Goal: Task Accomplishment & Management: Manage account settings

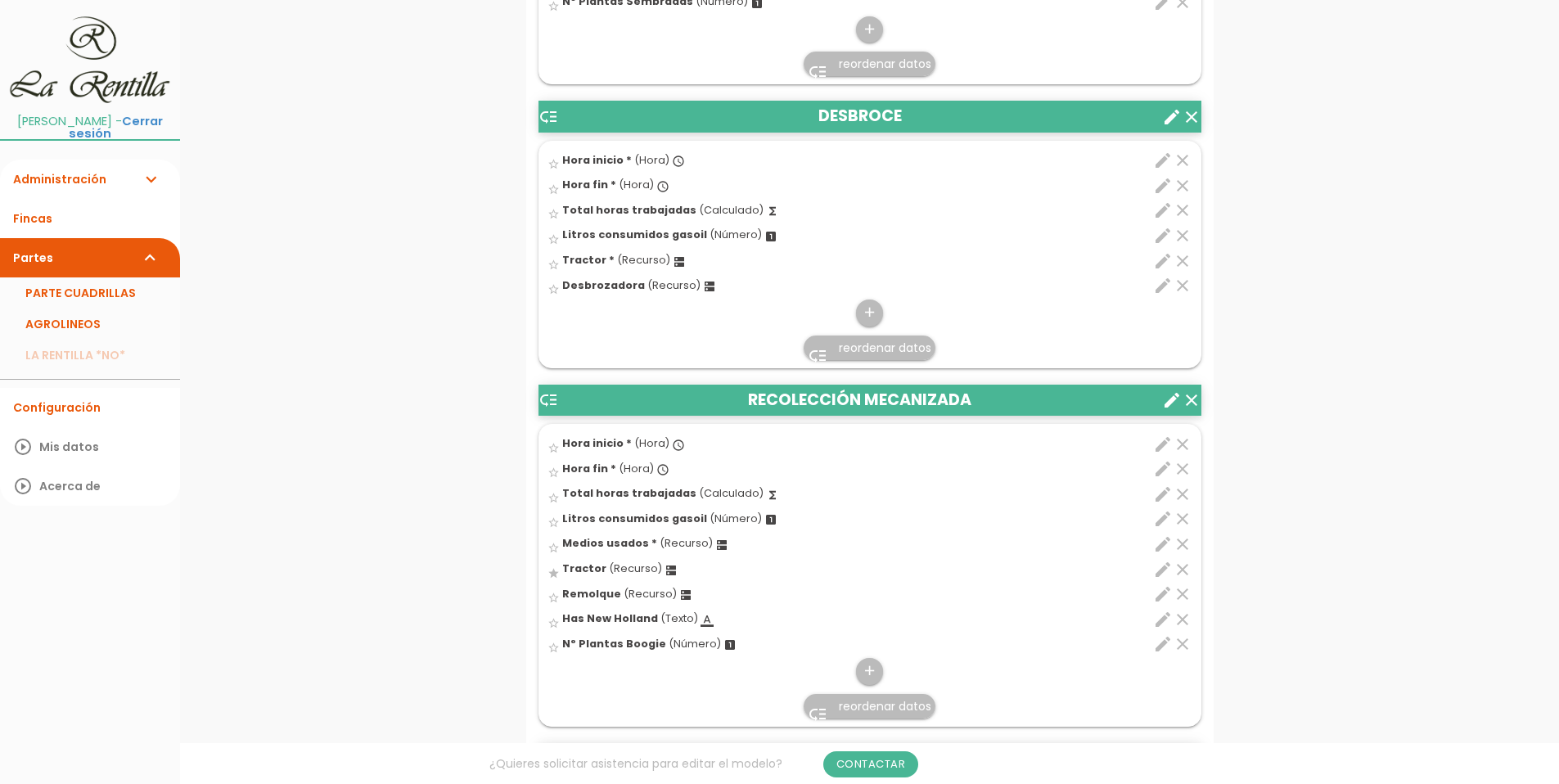
scroll to position [3602, 0]
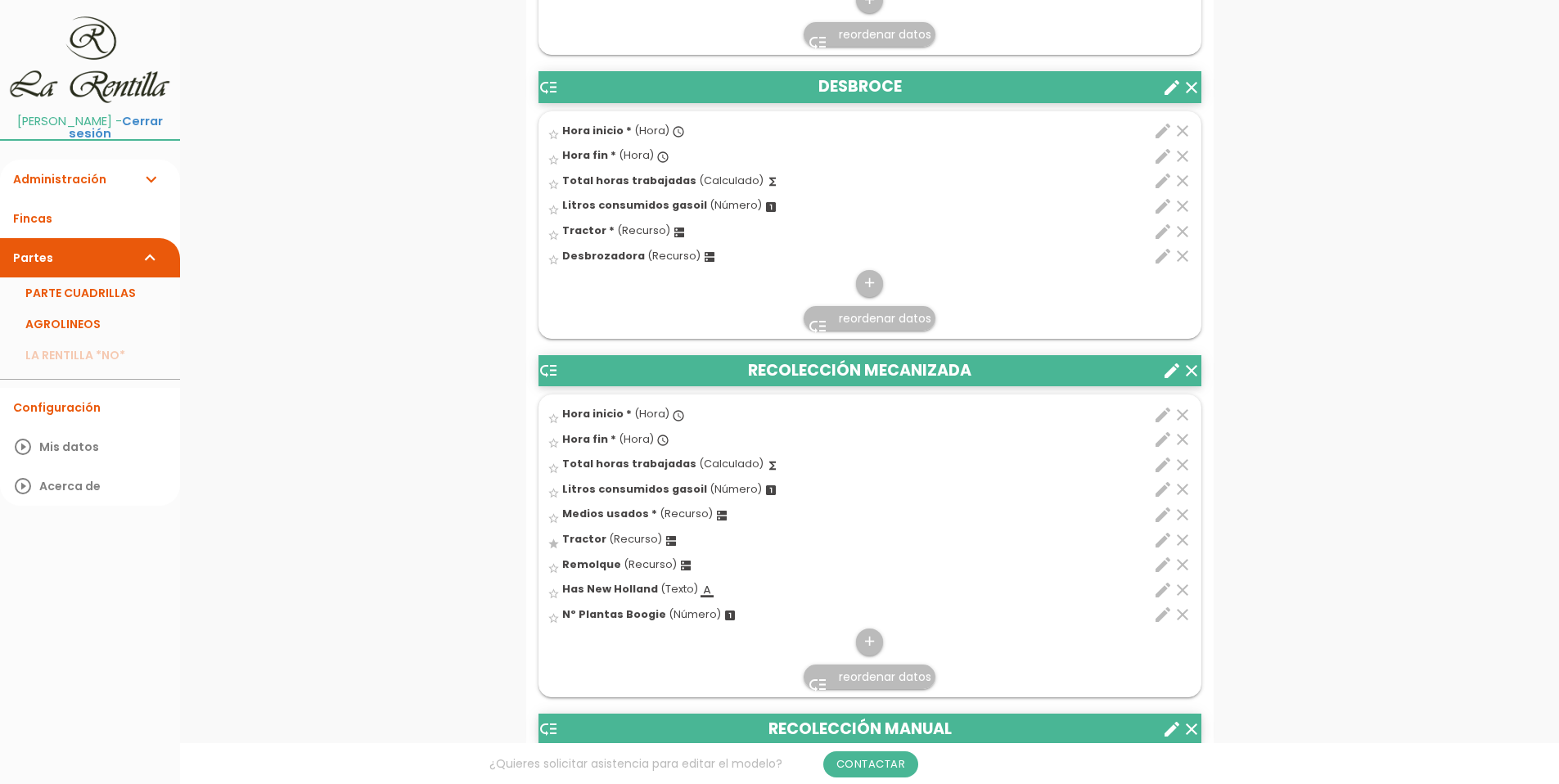
click at [1160, 233] on icon "edit" at bounding box center [1163, 232] width 20 height 20
select select "4901"
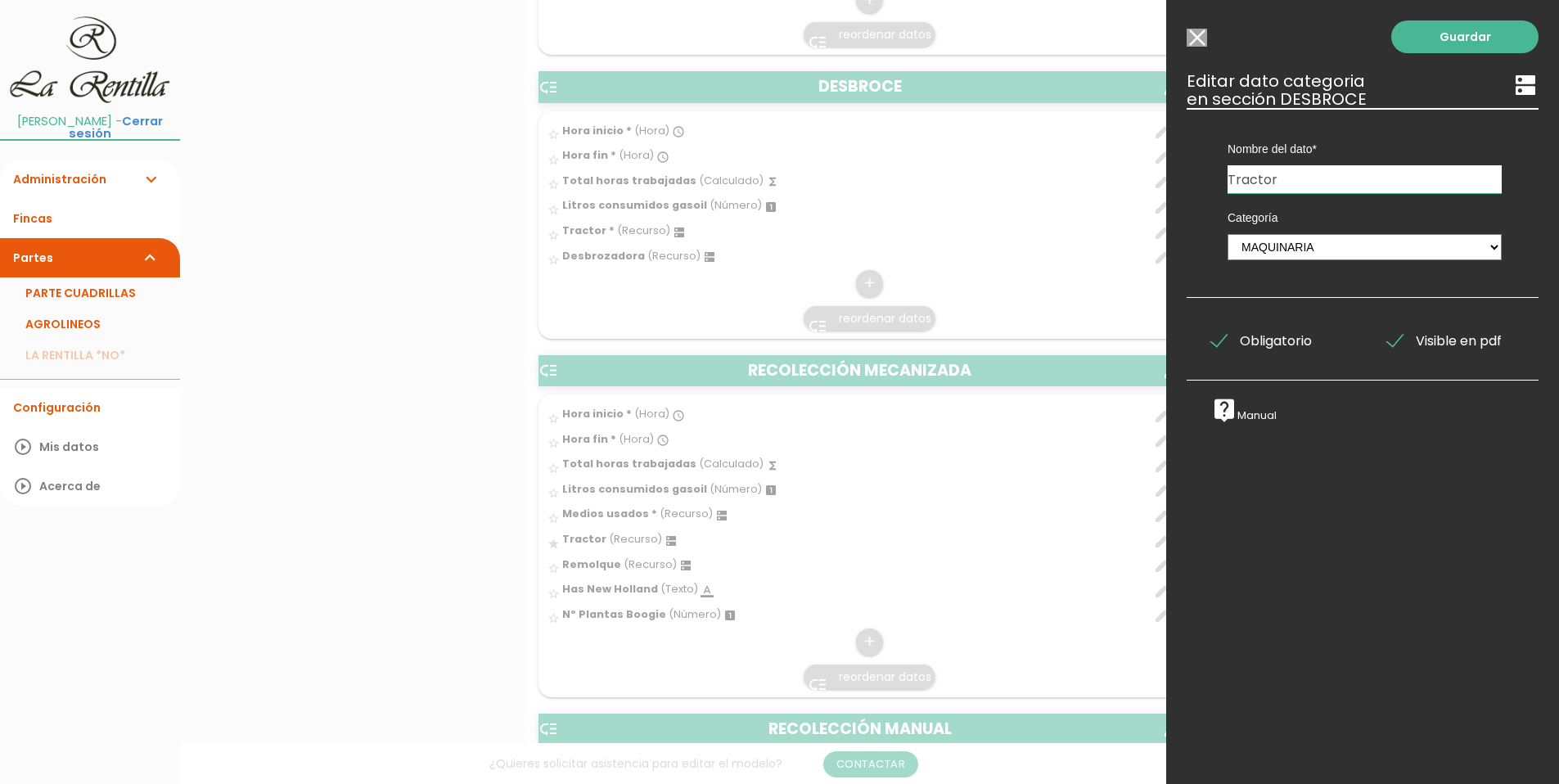
click at [1237, 331] on span "Obligatorio" at bounding box center [1262, 341] width 101 height 20
click at [0, 0] on input "Obligatorio" at bounding box center [0, 0] width 0 height 0
click at [1442, 34] on link "Guardar" at bounding box center [1465, 36] width 147 height 33
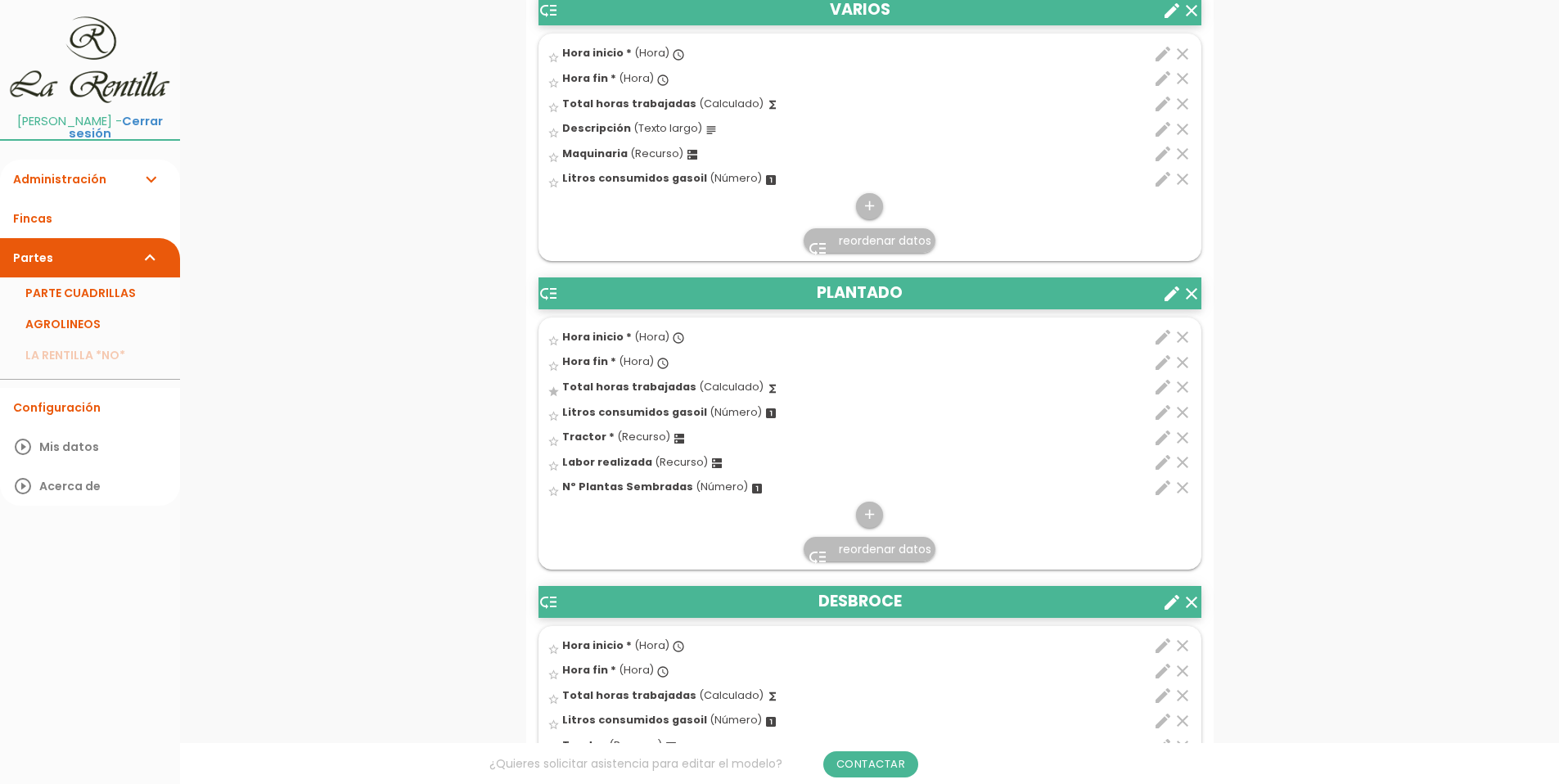
scroll to position [3496, 0]
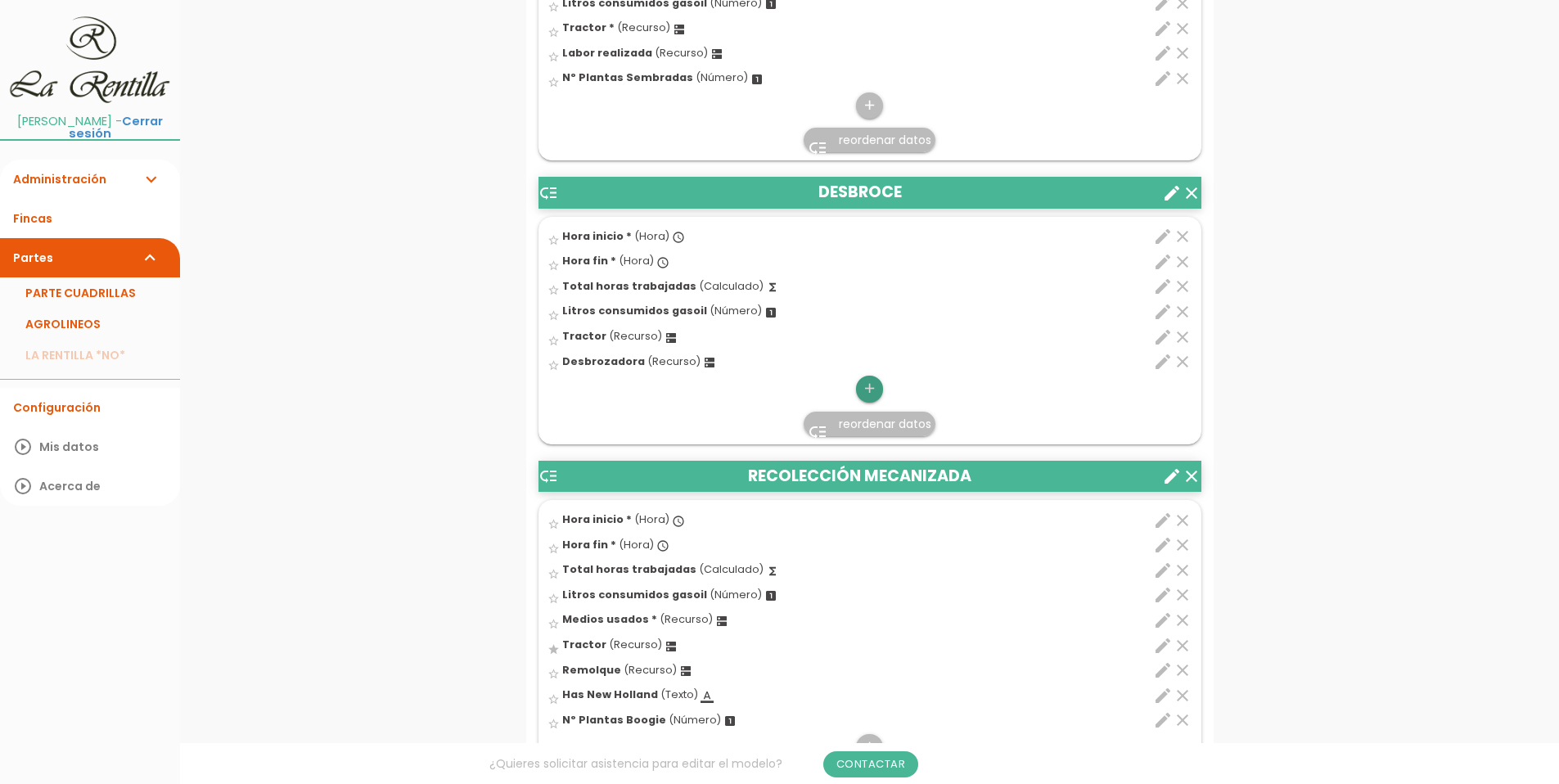
click at [871, 391] on icon "add" at bounding box center [870, 388] width 15 height 26
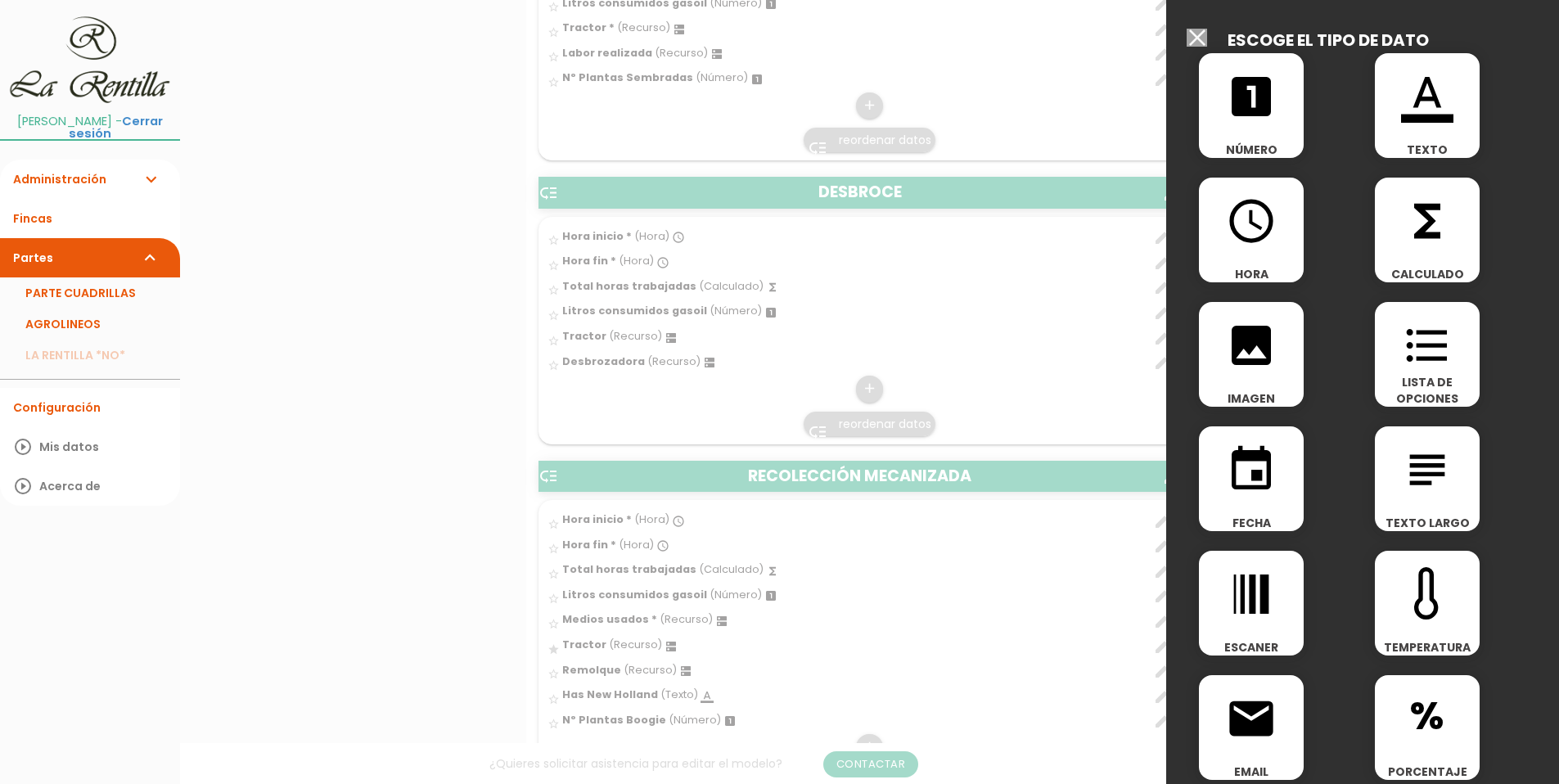
click at [1453, 340] on span "format_list_bulleted" at bounding box center [1427, 337] width 105 height 69
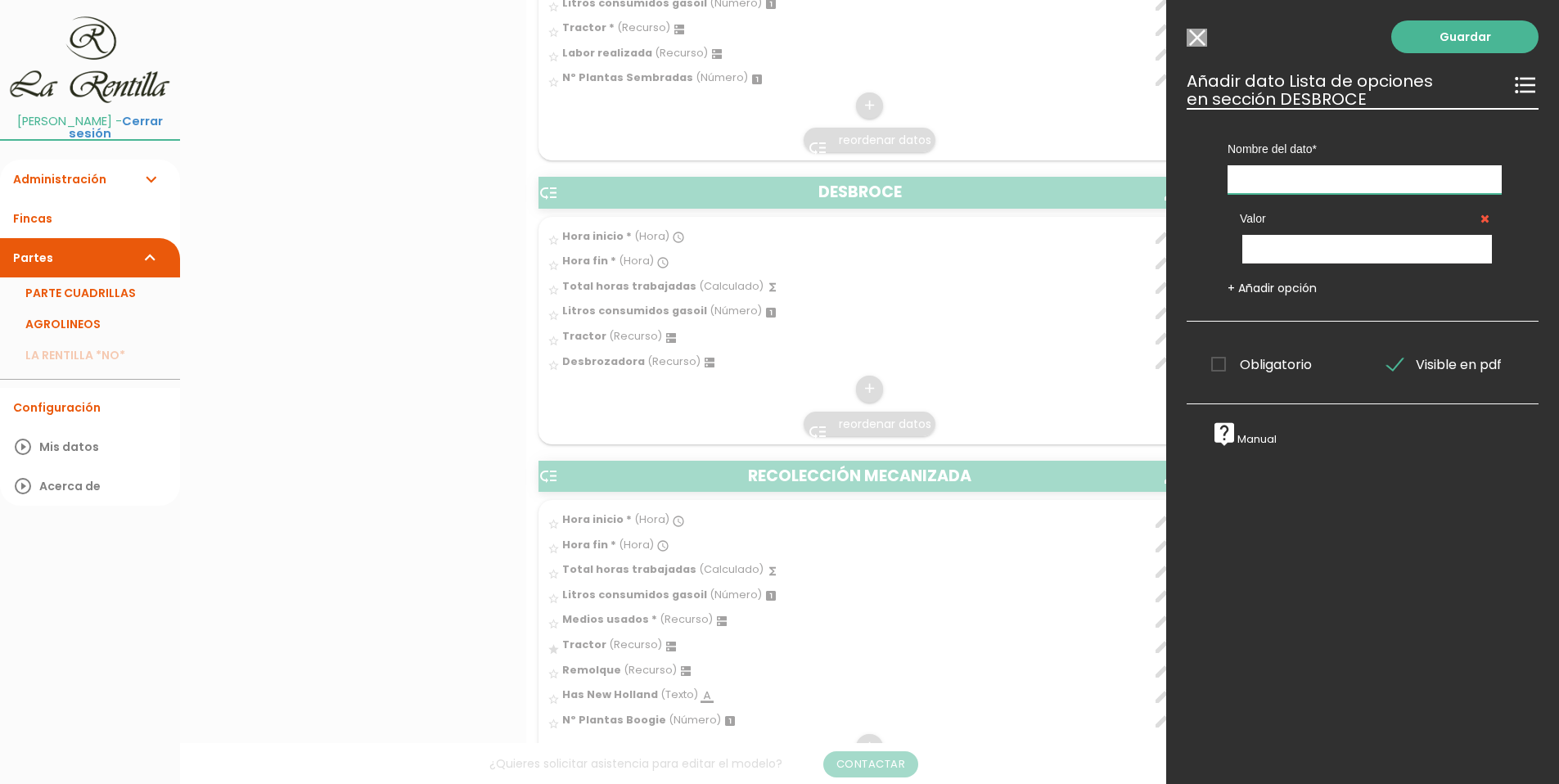
click at [1256, 188] on input "text" at bounding box center [1364, 179] width 274 height 28
type input "T"
type input "Desbroce:"
click at [1199, 31] on input "Seleccionar todos los usuarios" at bounding box center [1197, 37] width 20 height 18
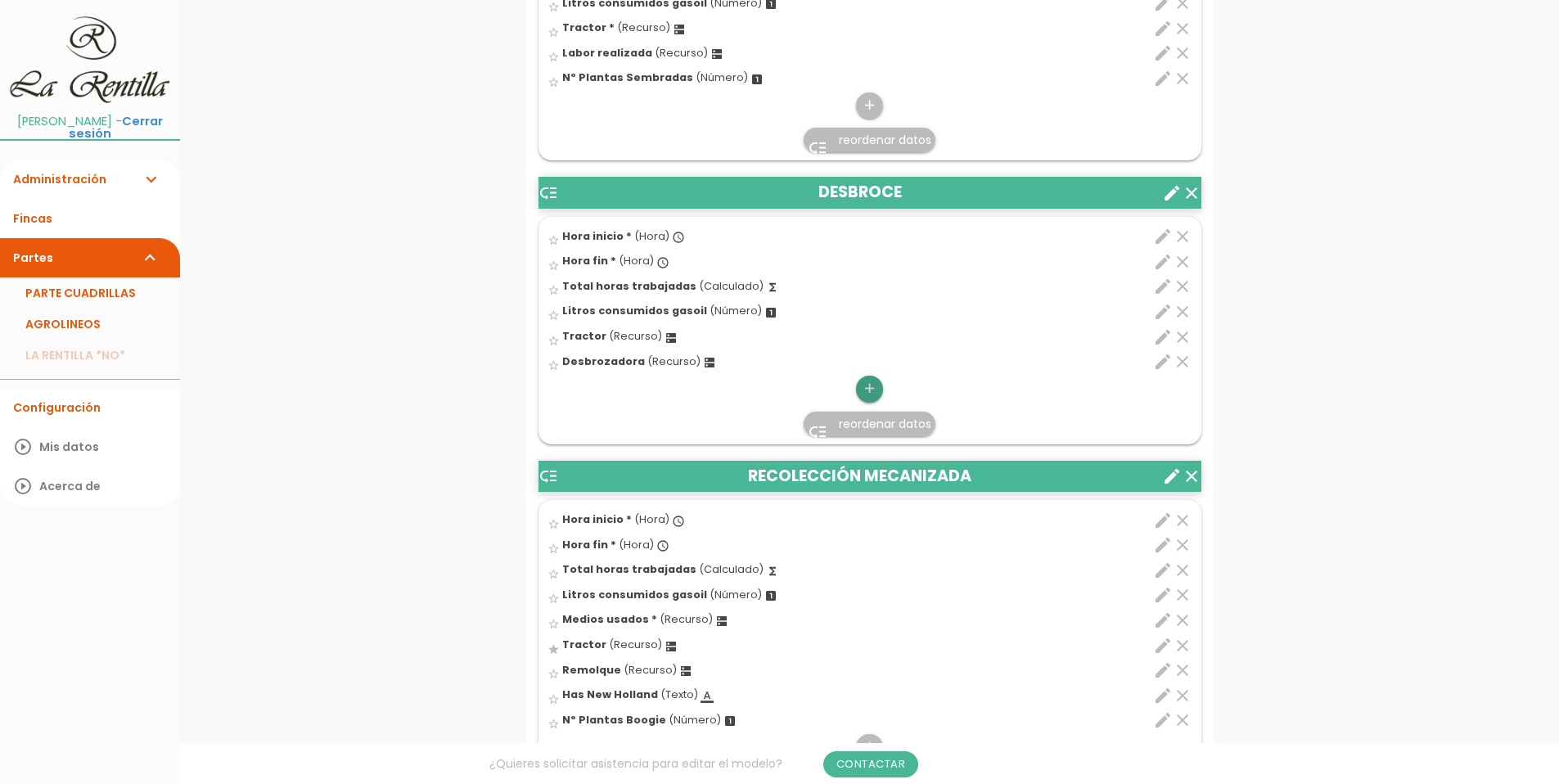
click at [870, 387] on icon "add" at bounding box center [870, 388] width 15 height 26
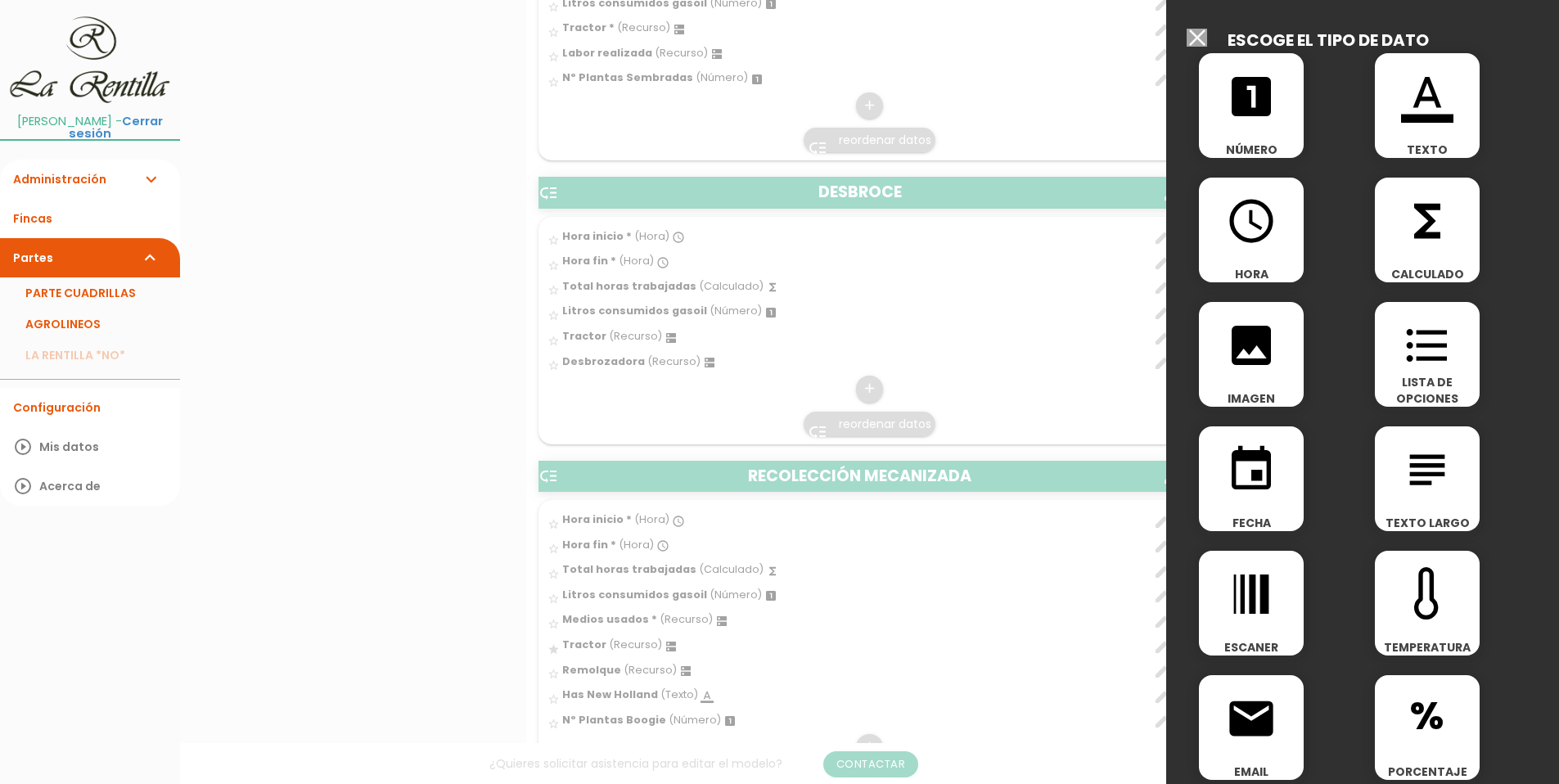
click at [1420, 476] on icon "subject" at bounding box center [1428, 470] width 53 height 53
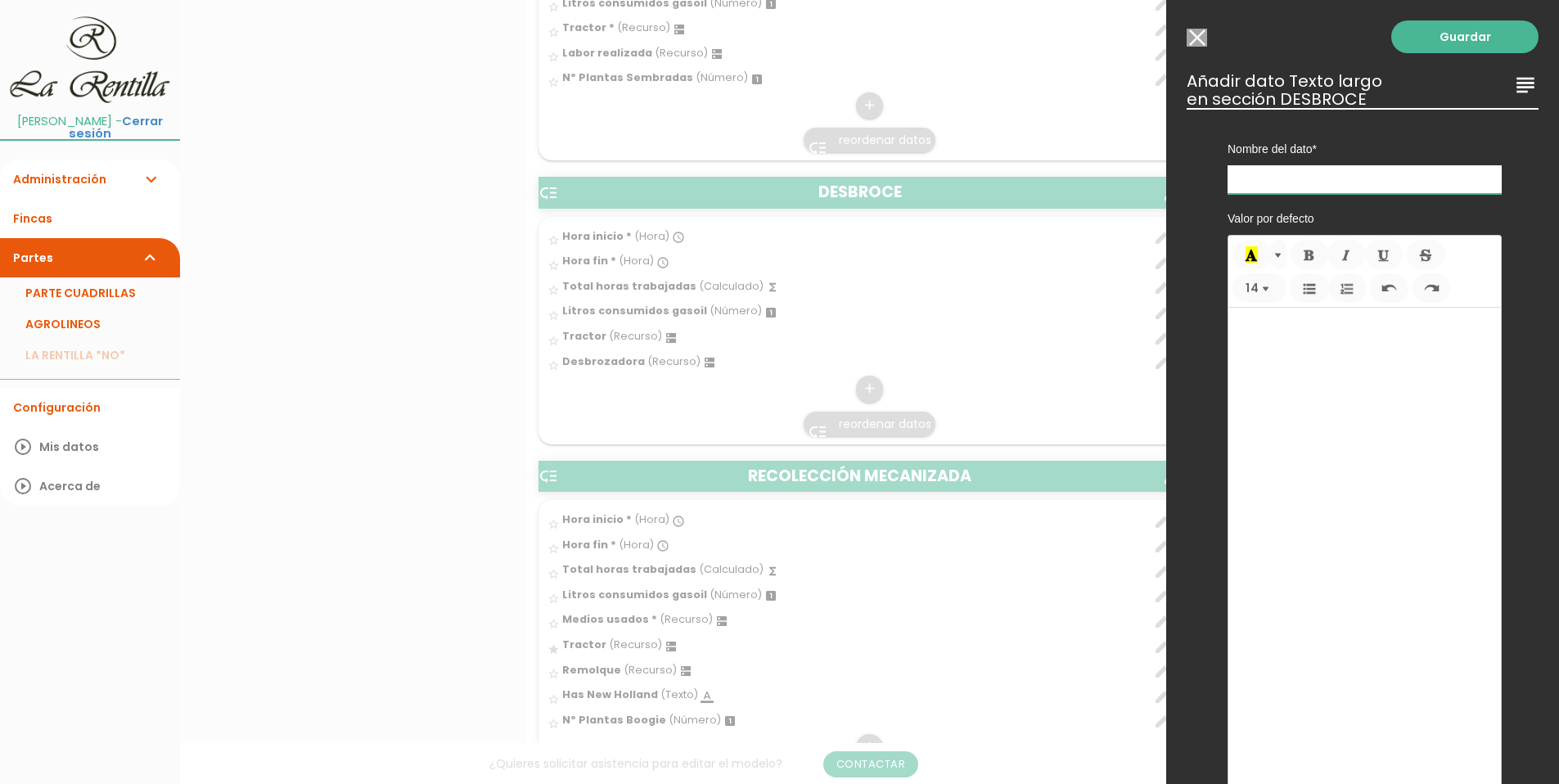
click at [1240, 172] on input "text" at bounding box center [1364, 179] width 274 height 28
type input "Observaciones:"
click at [1415, 37] on link "Guardar" at bounding box center [1465, 36] width 147 height 33
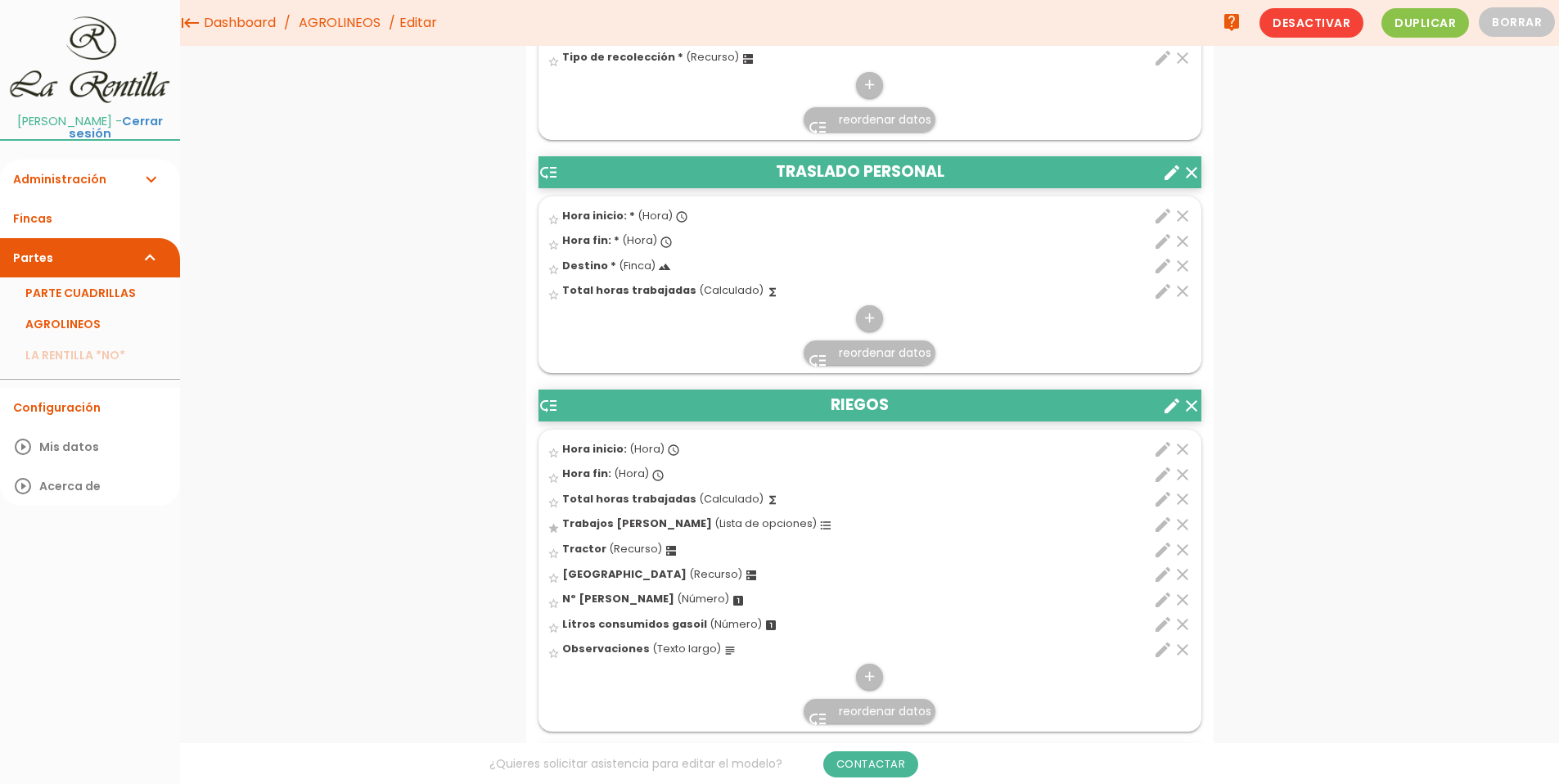
scroll to position [4560, 0]
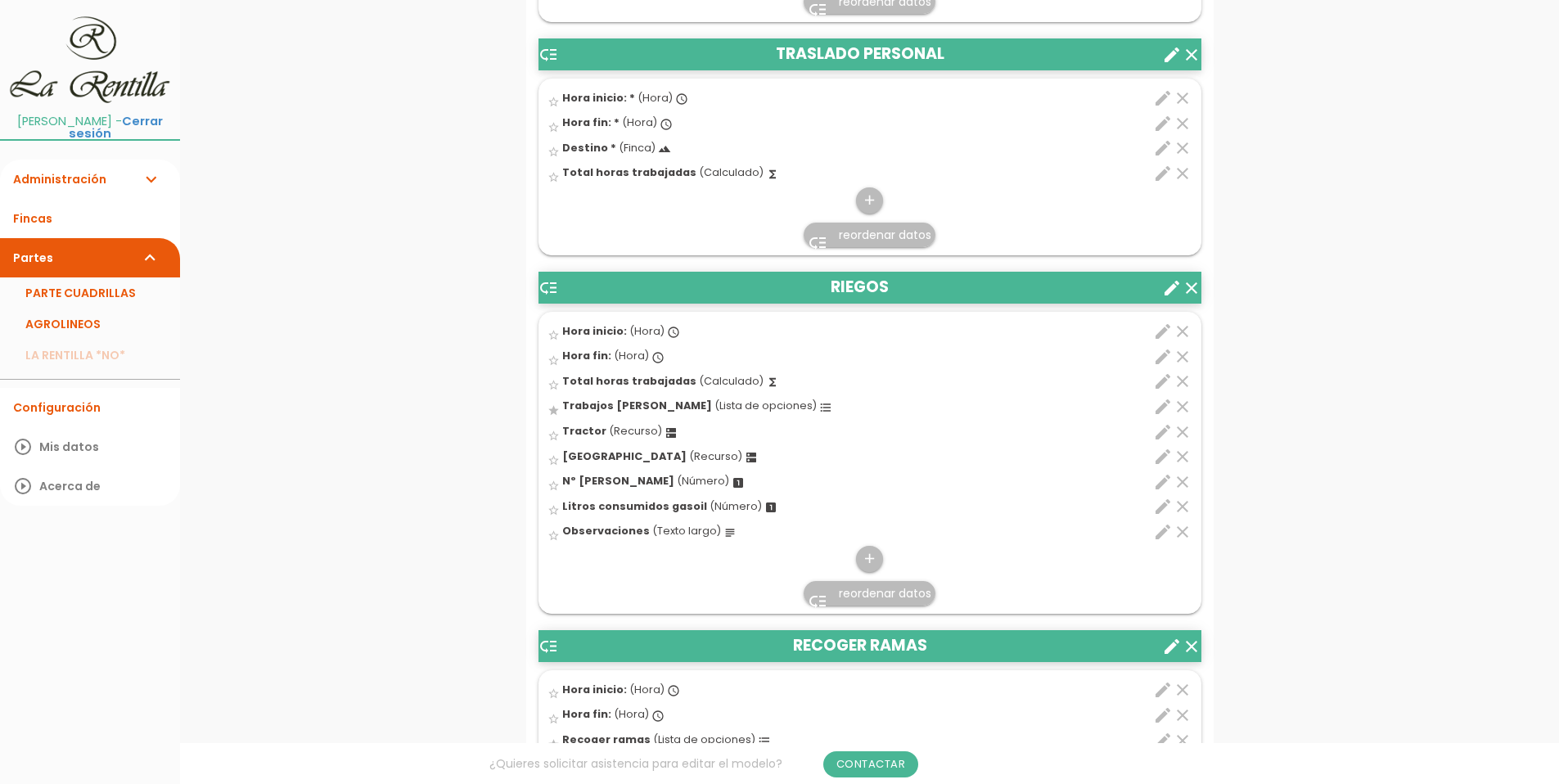
click at [820, 412] on icon "format_list_bulleted" at bounding box center [826, 407] width 13 height 13
click at [0, 0] on input "star" at bounding box center [0, 0] width 0 height 0
click at [1161, 409] on icon "edit" at bounding box center [1163, 407] width 20 height 20
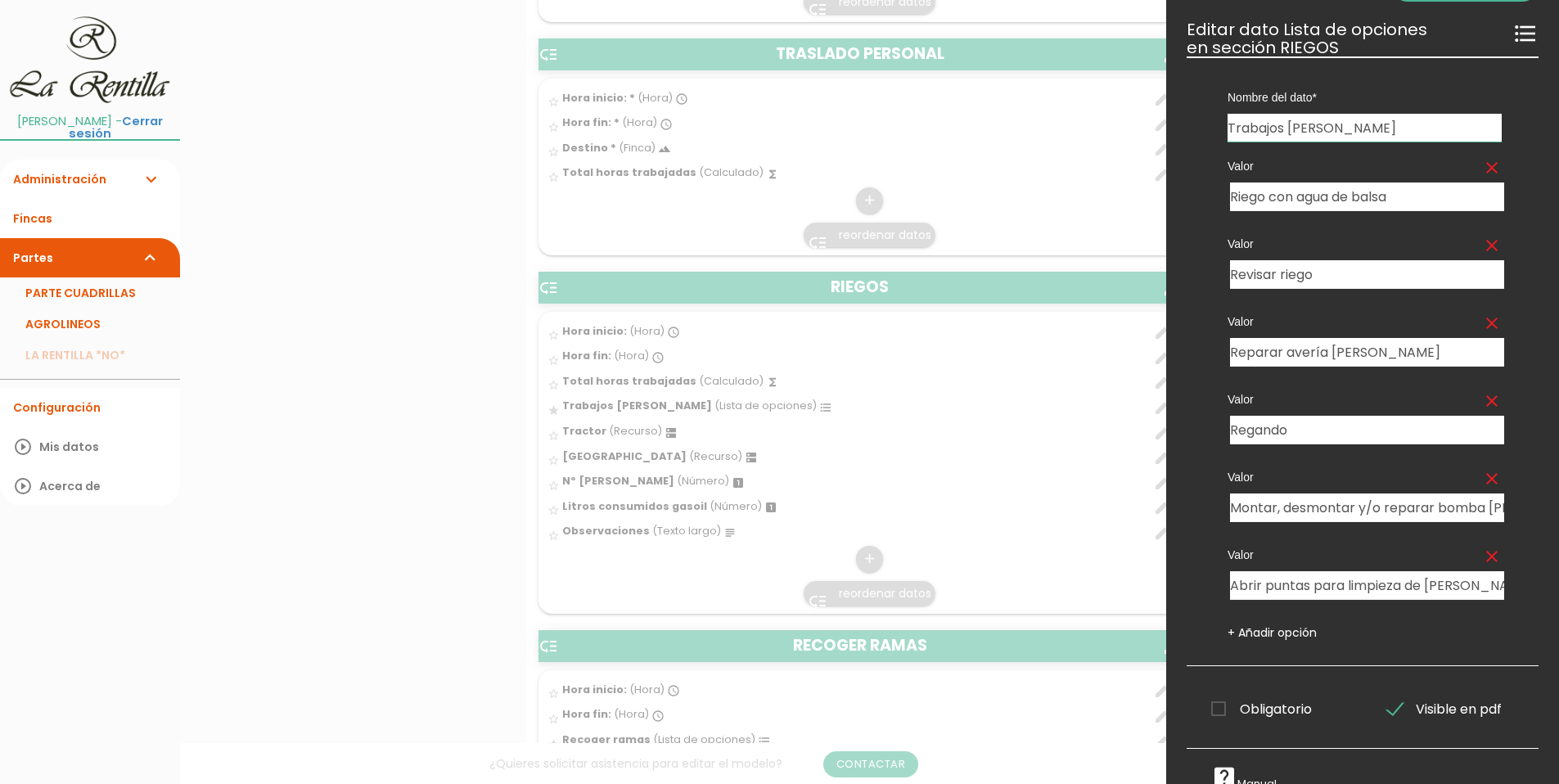
scroll to position [75, 0]
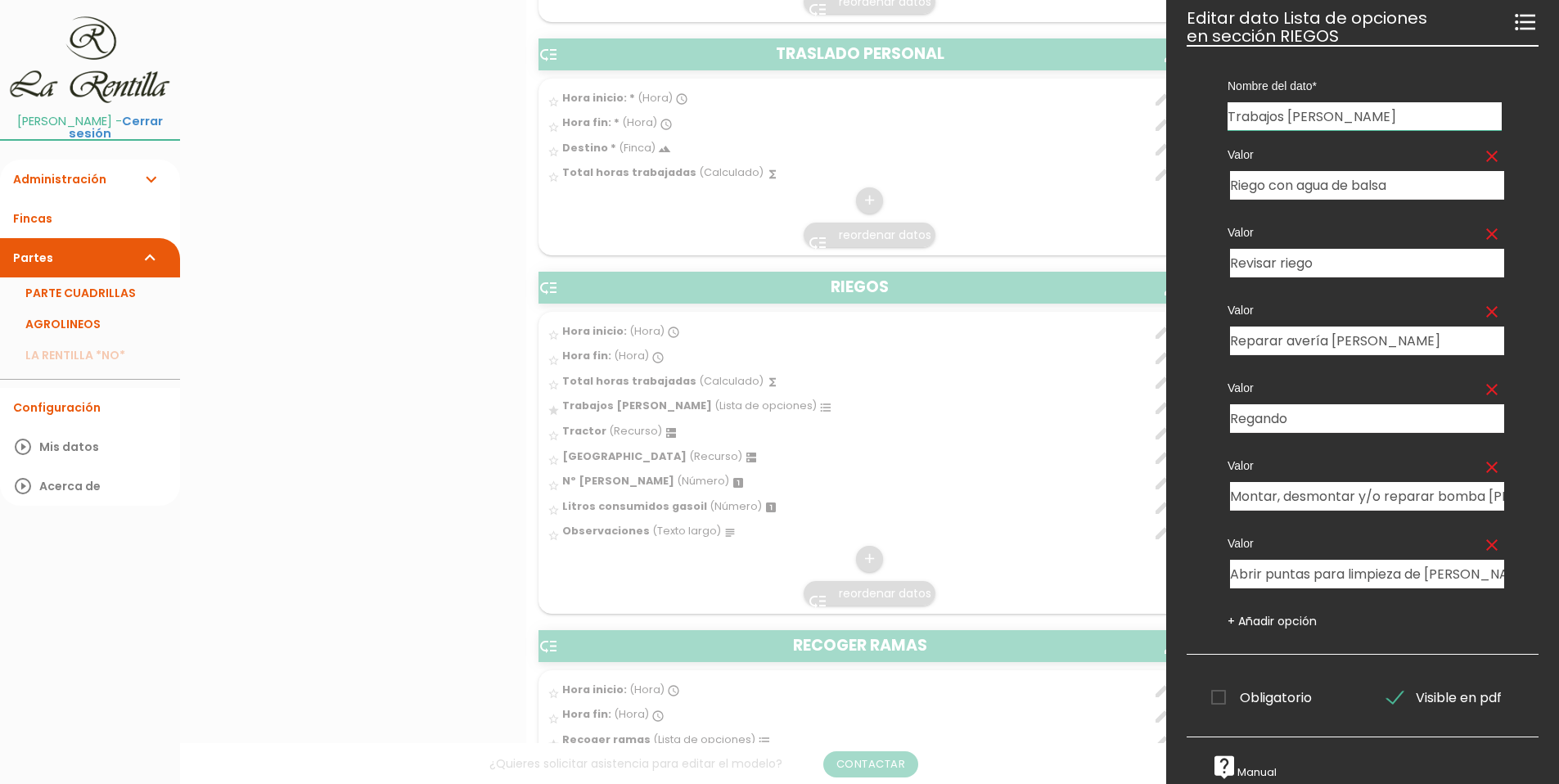
click at [1272, 613] on link "+ Añadir opción" at bounding box center [1272, 621] width 89 height 16
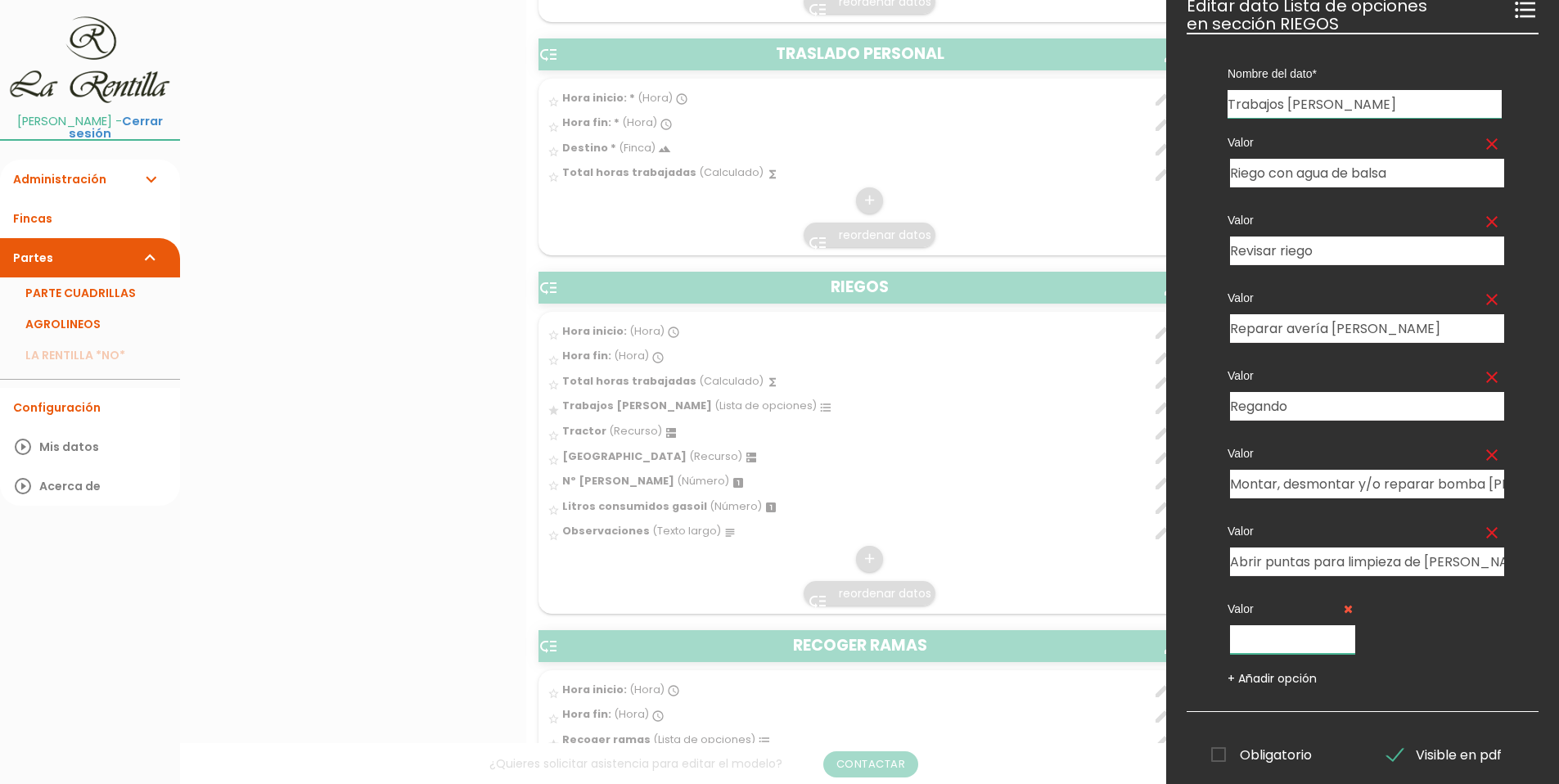
click at [1268, 639] on input "text" at bounding box center [1293, 639] width 126 height 28
type input "Colocar gomas de riego"
drag, startPoint x: 1346, startPoint y: 639, endPoint x: 1104, endPoint y: 660, distance: 242.9
click at [1102, 663] on form "Guardar all_inbox Nombre AGROLINEOS person Alfonso Castilla Nuria Muñoz Encarga…" at bounding box center [870, 85] width 688 height 9166
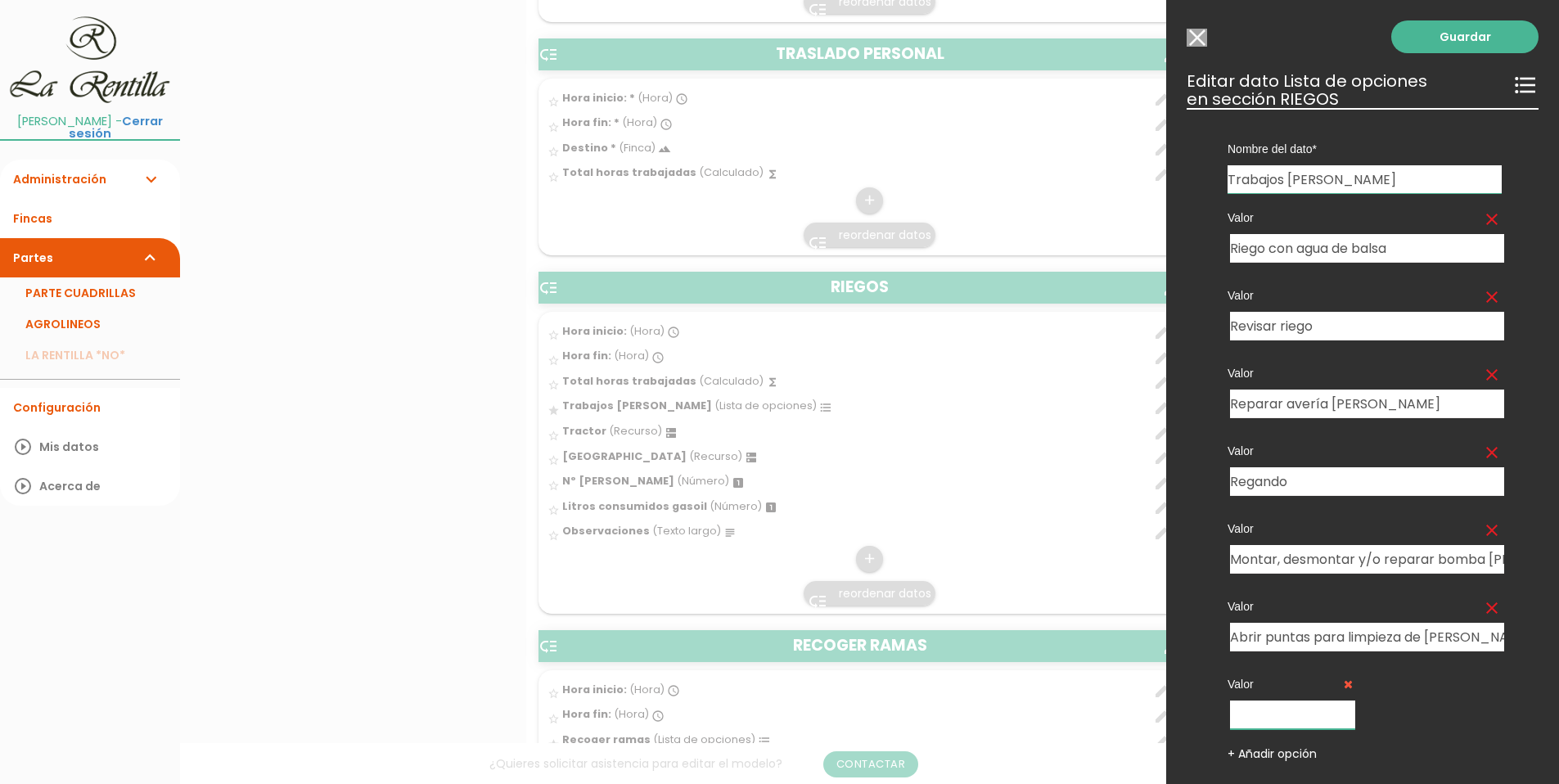
scroll to position [4151, 0]
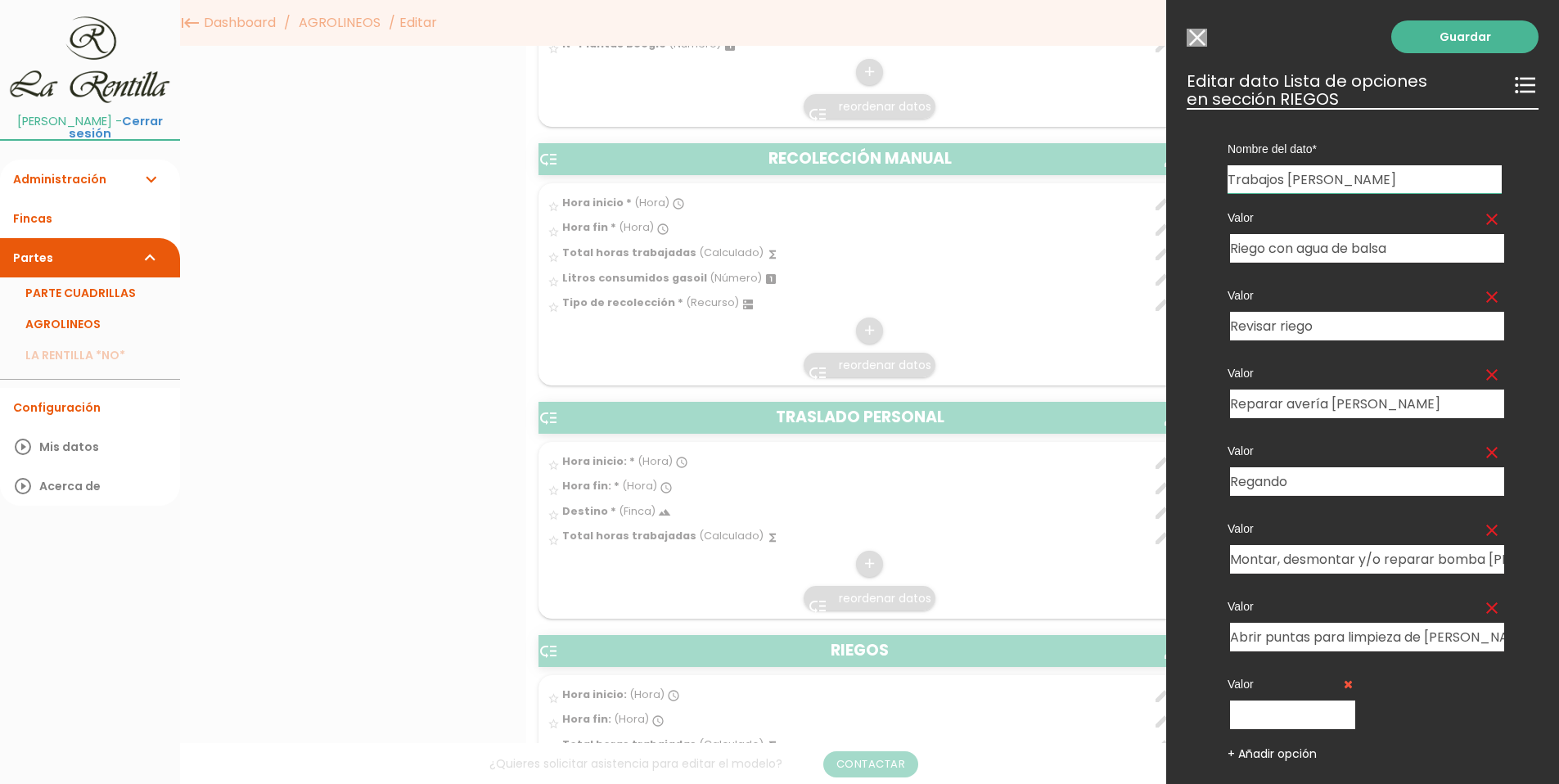
click at [1198, 35] on input "Seleccionar todos los usuarios" at bounding box center [1197, 37] width 20 height 18
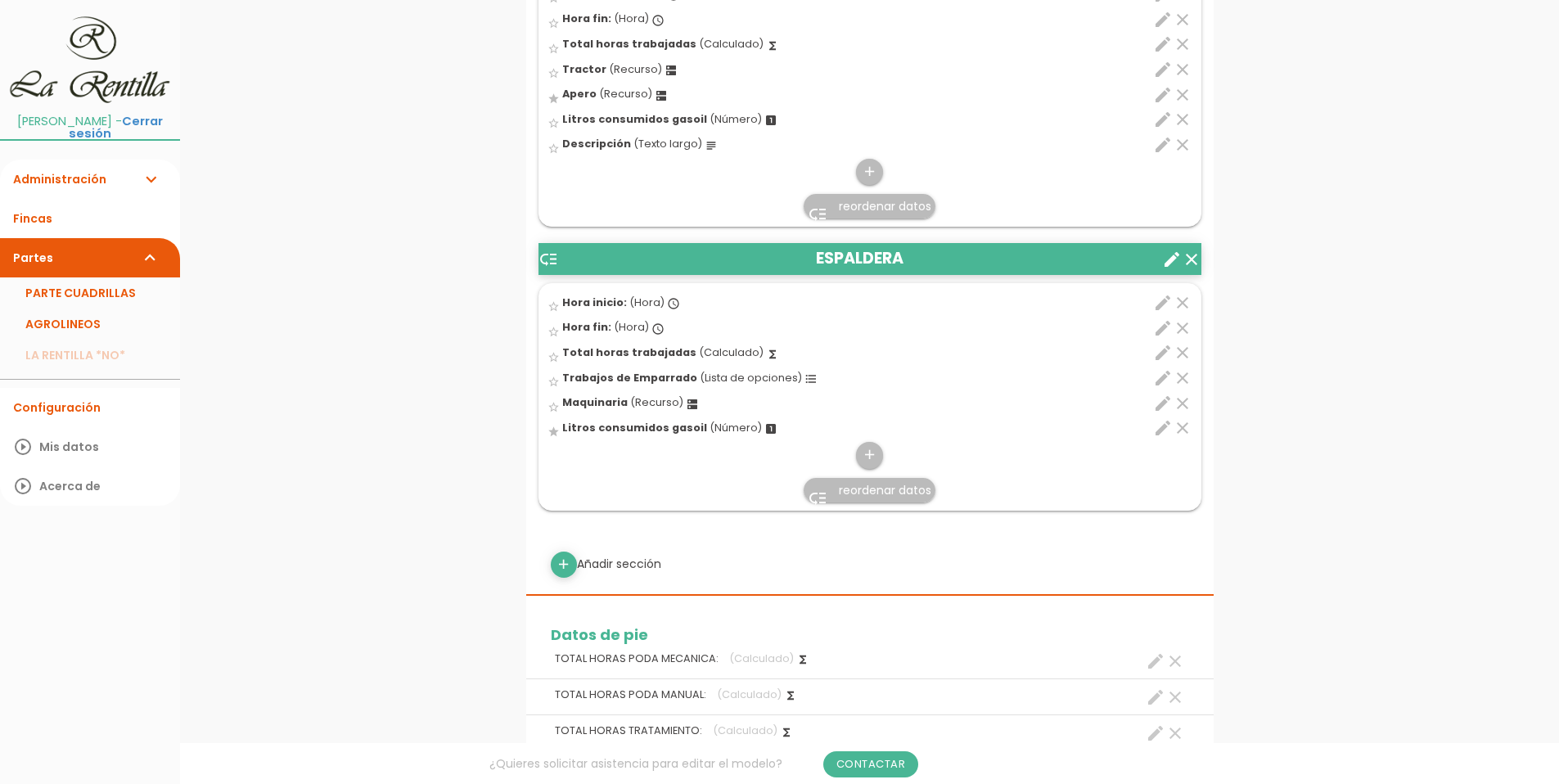
scroll to position [5566, 0]
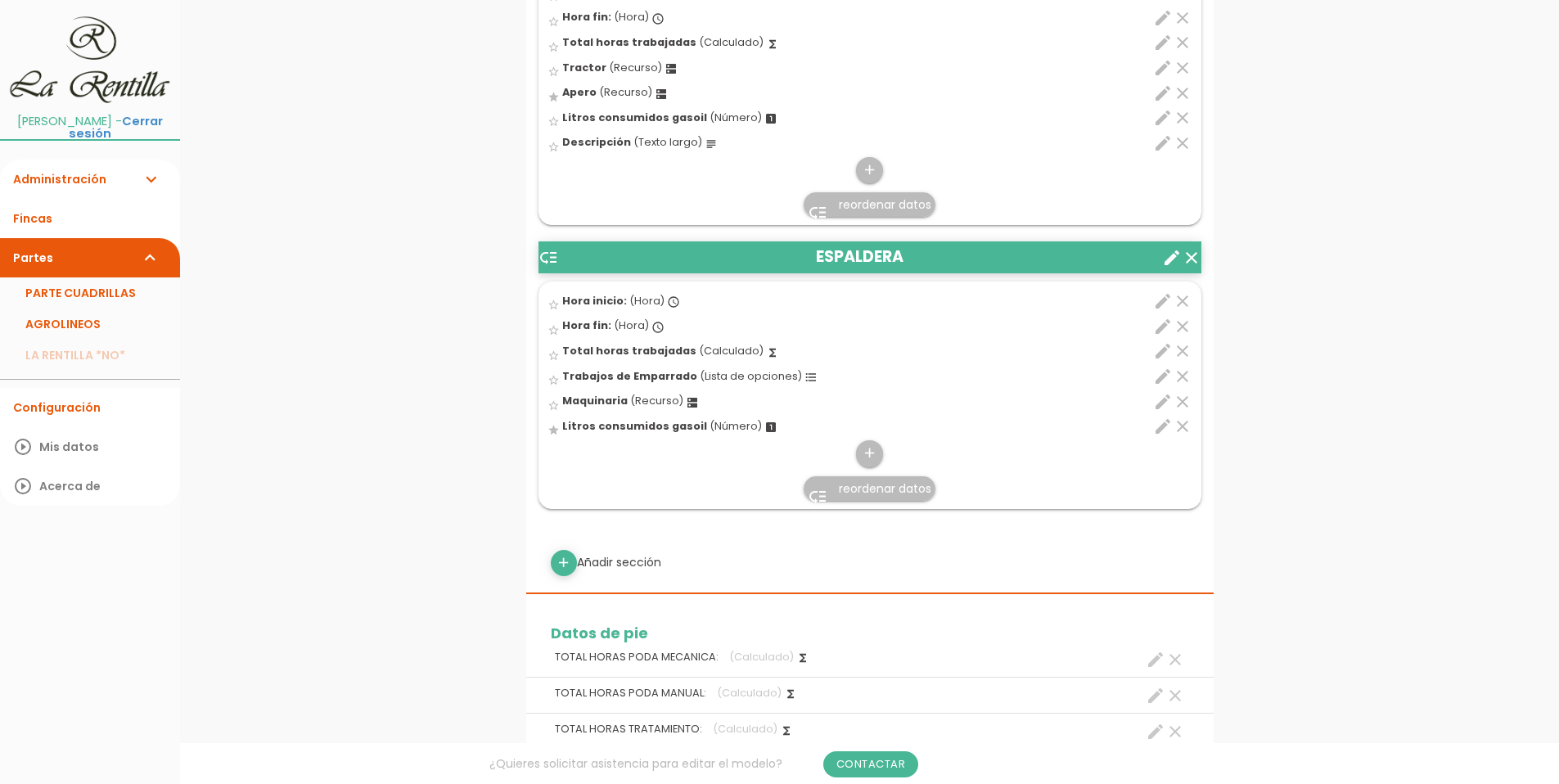
click at [677, 374] on span "Trabajos de Emparrado" at bounding box center [629, 376] width 135 height 14
click at [0, 0] on input "star_border" at bounding box center [0, 0] width 0 height 0
click at [1166, 370] on icon "edit" at bounding box center [1163, 377] width 20 height 20
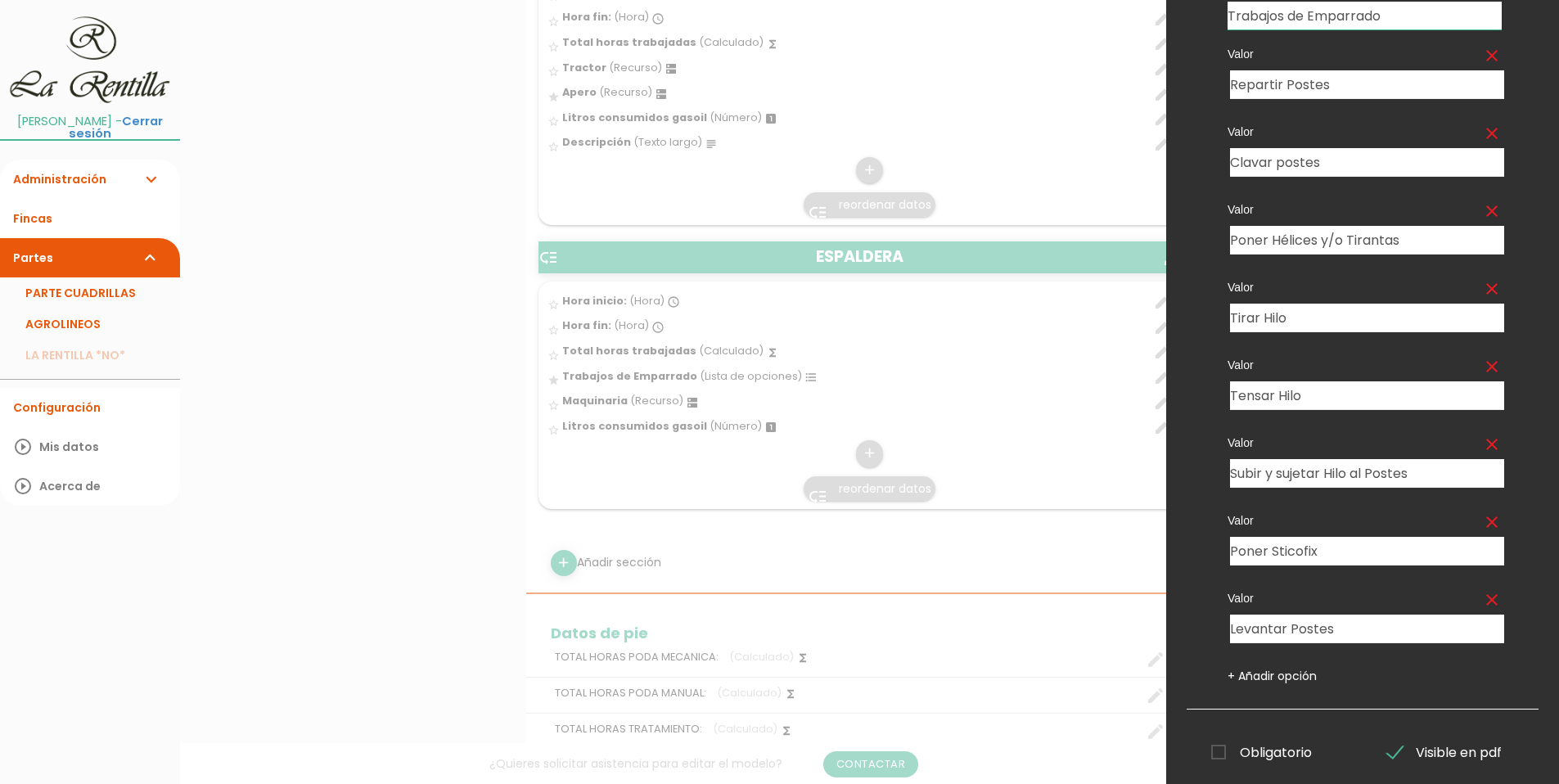
scroll to position [0, 0]
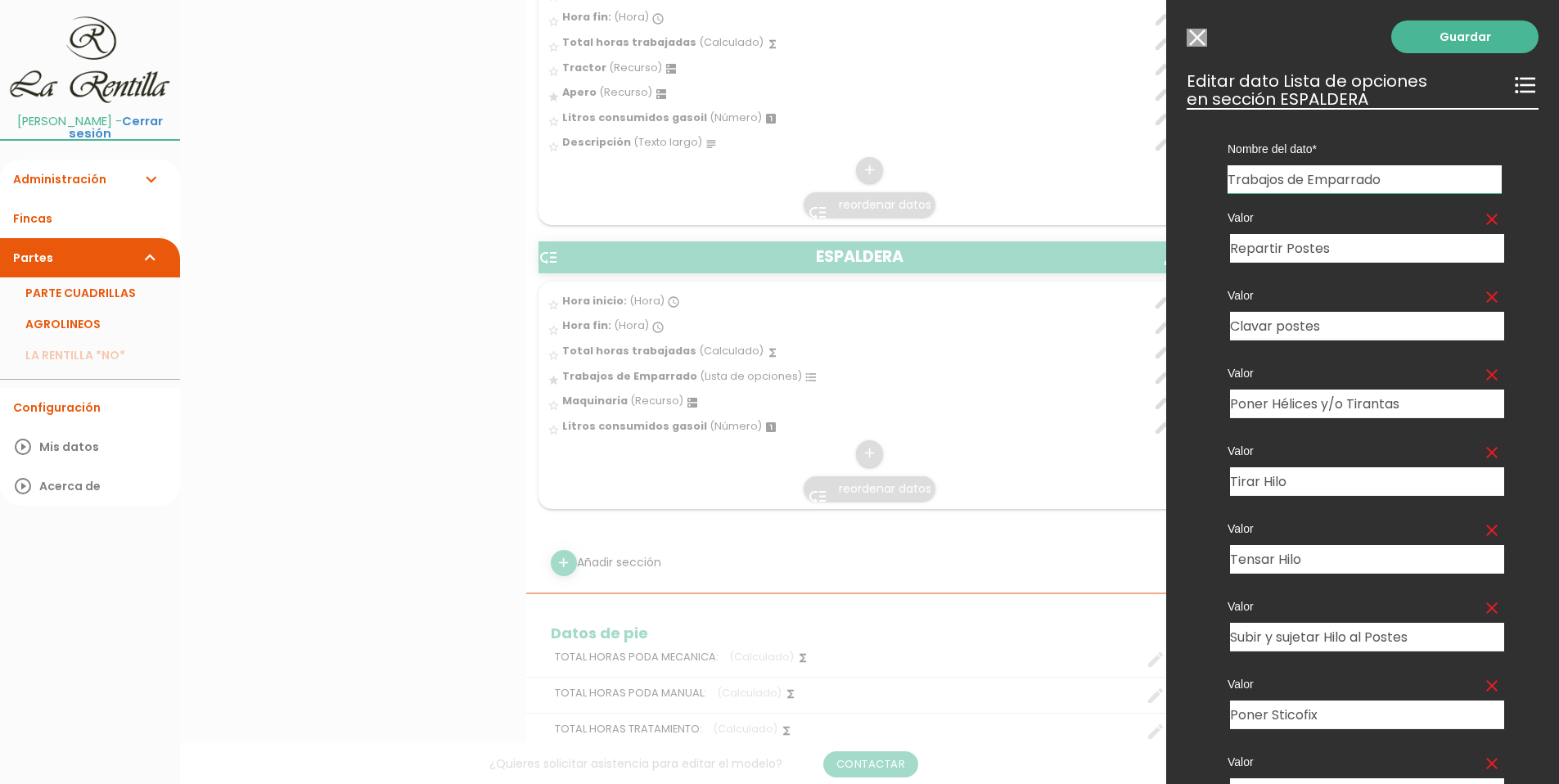
click at [1191, 34] on input "Seleccionar todos los usuarios" at bounding box center [1197, 37] width 20 height 18
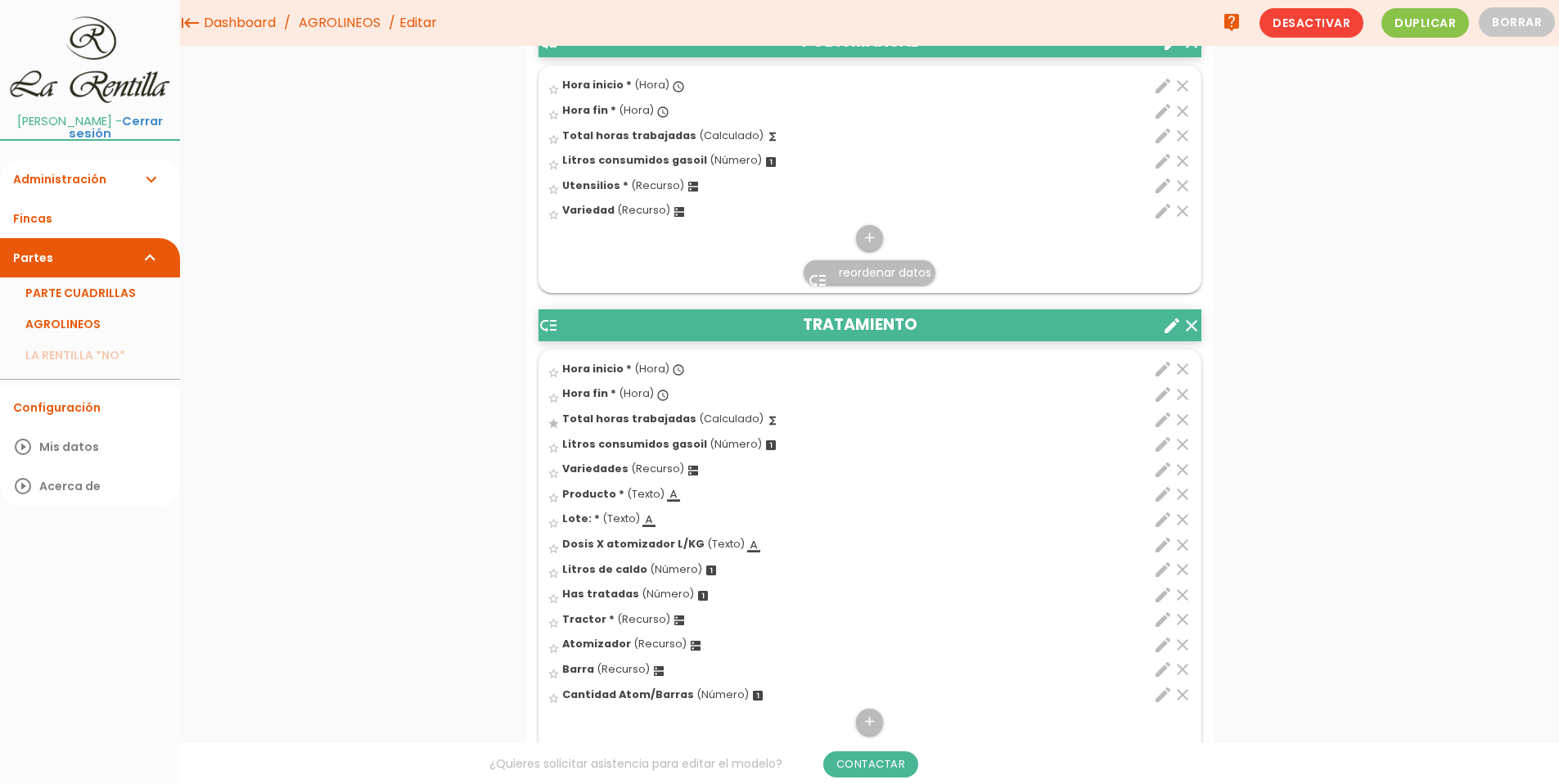
scroll to position [491, 0]
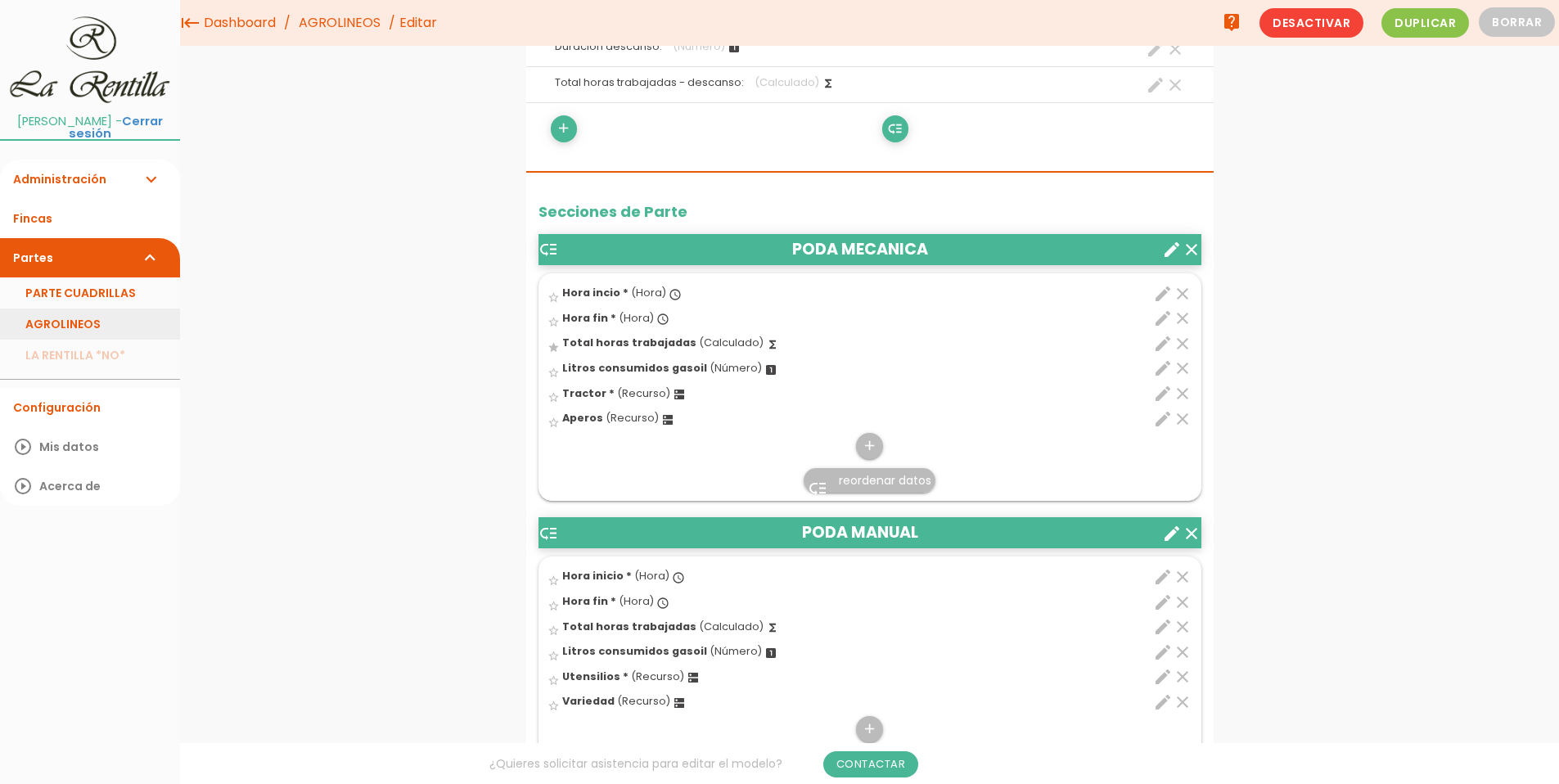
click at [58, 309] on link "AGROLINEOS" at bounding box center [90, 324] width 180 height 31
